Goal: Find specific page/section: Locate a particular part of the current website

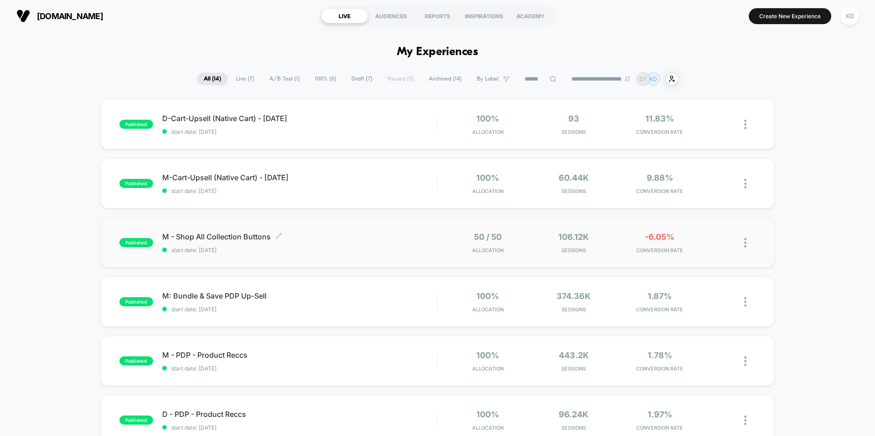
click at [416, 235] on span "M - Shop All Collection Buttons Click to edit experience details" at bounding box center [299, 236] width 275 height 9
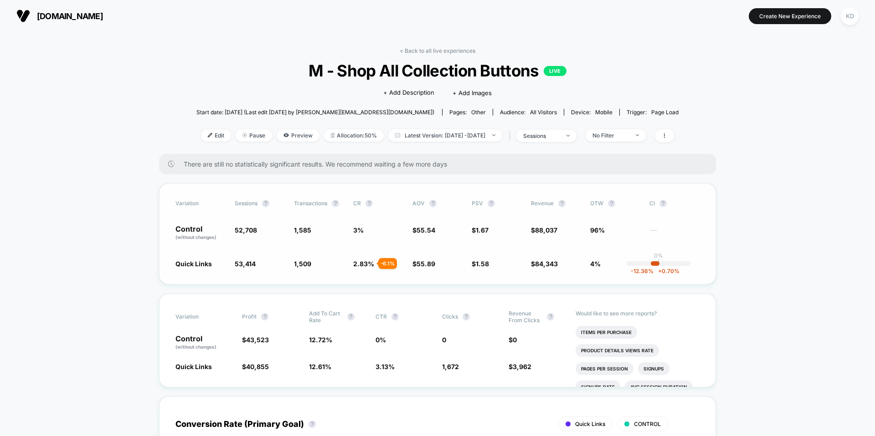
click at [658, 263] on div "-12.36 % + 0.70 %" at bounding box center [655, 264] width 9 height 5
click at [653, 203] on span "CI ?" at bounding box center [674, 203] width 50 height 7
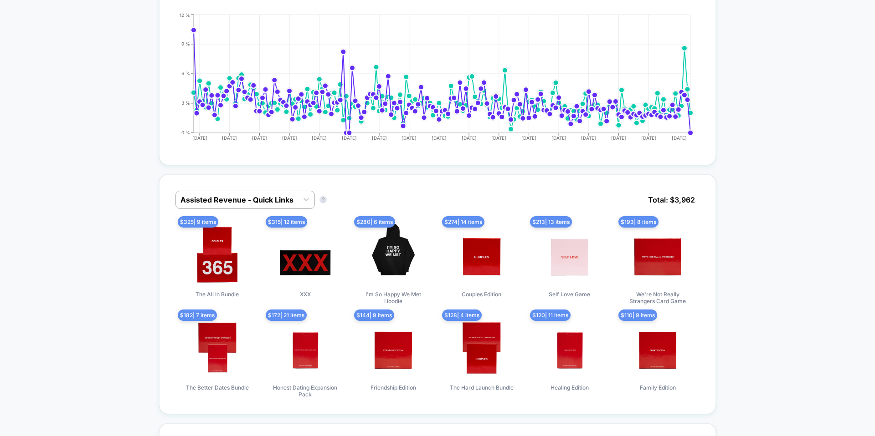
scroll to position [5, 0]
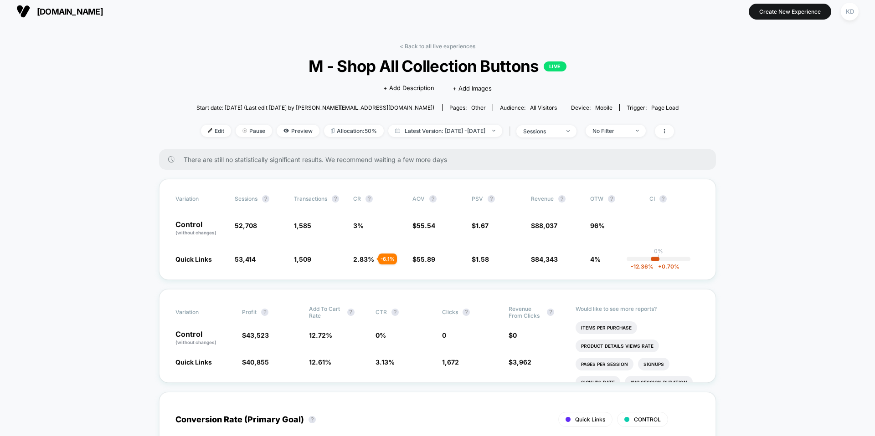
click at [469, 45] on link "< Back to all live experiences" at bounding box center [438, 46] width 76 height 7
